Goal: Find specific page/section: Find specific page/section

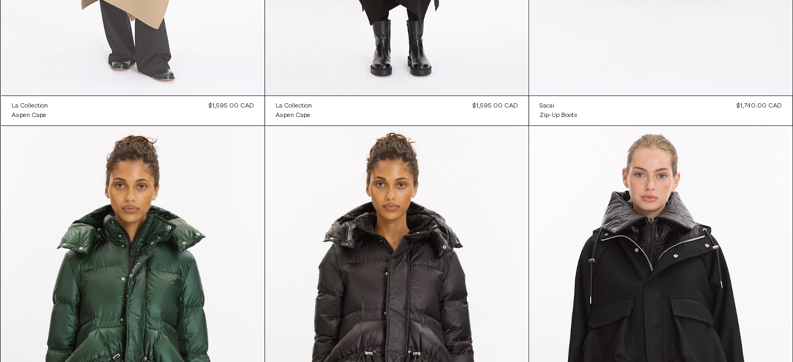
scroll to position [8258, 0]
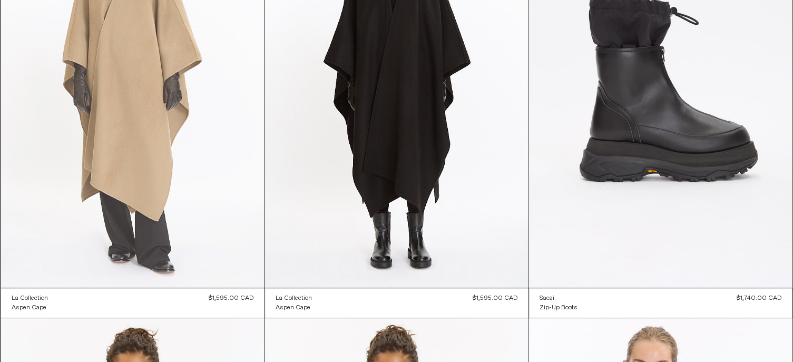
click at [175, 134] on at bounding box center [132, 90] width 263 height 395
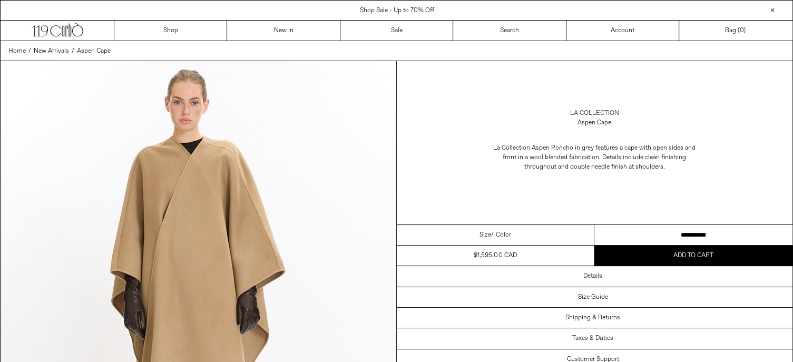
click at [592, 112] on link "La Collection" at bounding box center [594, 113] width 49 height 9
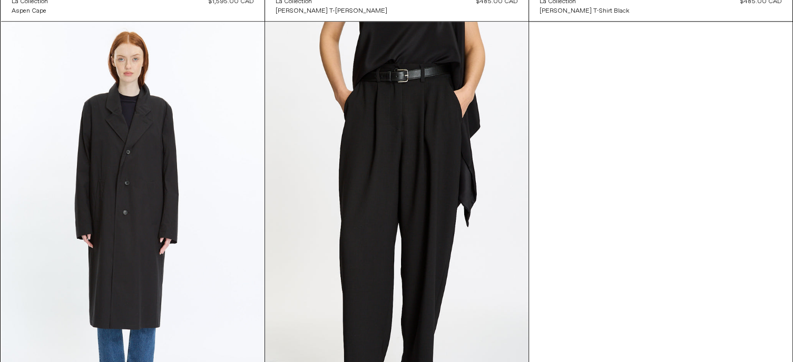
scroll to position [1370, 0]
